Goal: Transaction & Acquisition: Purchase product/service

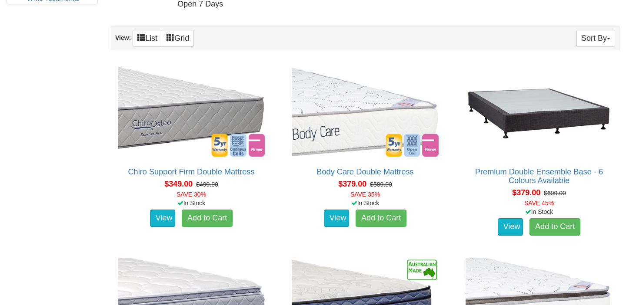
scroll to position [498, 0]
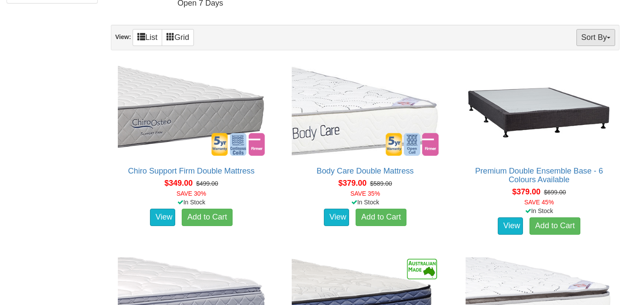
click at [601, 35] on button "Sort By" at bounding box center [595, 37] width 39 height 17
click at [564, 64] on link "Price+" at bounding box center [580, 66] width 69 height 11
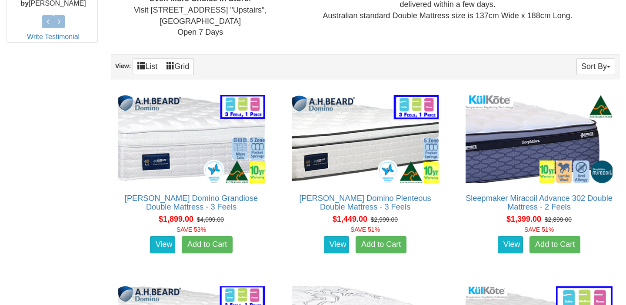
scroll to position [472, 0]
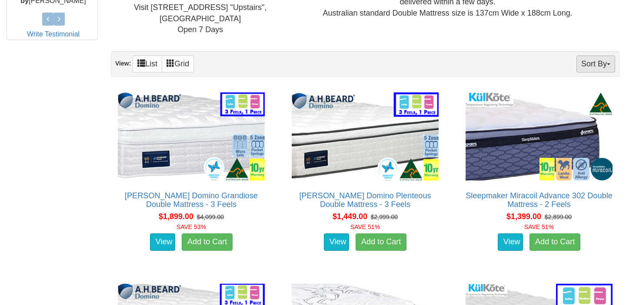
click at [603, 57] on button "Sort By" at bounding box center [595, 64] width 39 height 17
click at [587, 90] on link "Price-" at bounding box center [580, 92] width 69 height 11
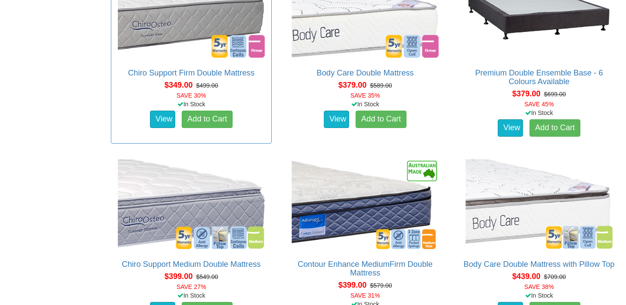
scroll to position [594, 0]
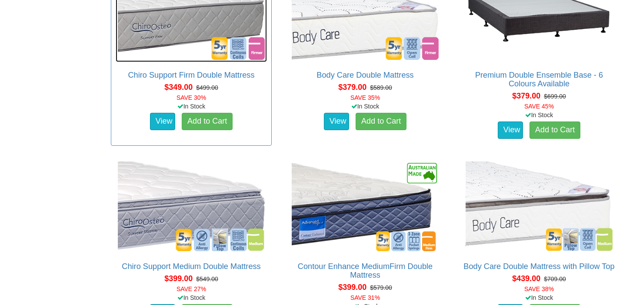
click at [212, 47] on img at bounding box center [191, 15] width 151 height 94
